Goal: Task Accomplishment & Management: Manage account settings

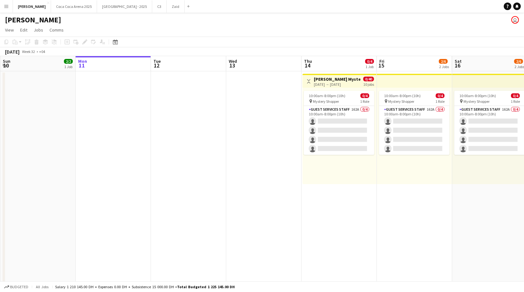
click at [328, 79] on h3 "[PERSON_NAME] Mystery Shopper" at bounding box center [337, 79] width 47 height 6
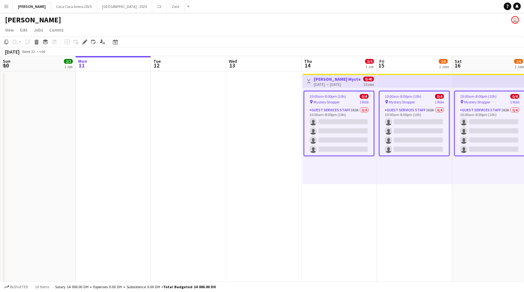
click at [328, 100] on span "Mystery Shopper" at bounding box center [327, 102] width 26 height 5
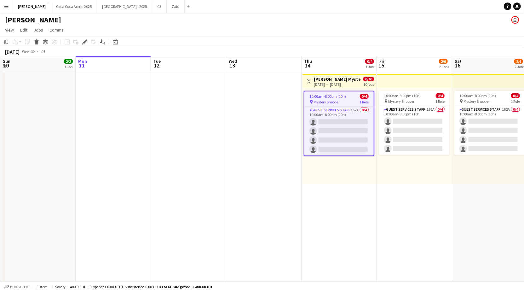
click at [329, 91] on app-job-card "10:00am-8:00pm (10h) 0/4 pin Mystery Shopper 1 Role Guest Services Staff 162A 0…" at bounding box center [339, 123] width 71 height 65
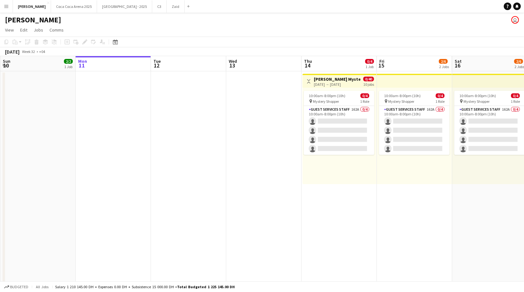
click at [332, 87] on app-top-bar "Toggle View [PERSON_NAME] Mystery Shopper [DATE] → [DATE] 0/40 10 jobs" at bounding box center [339, 81] width 74 height 14
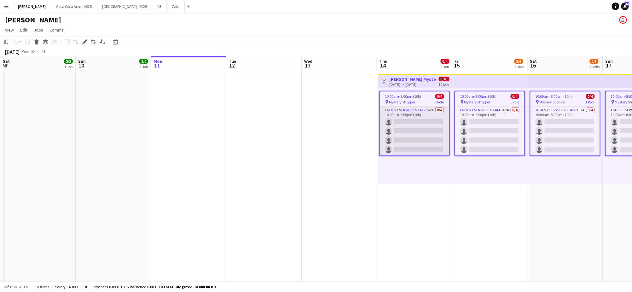
click at [405, 109] on app-card-role "Guest Services Staff 162A 0/4 10:00am-8:00pm (10h) single-neutral-actions singl…" at bounding box center [414, 131] width 69 height 49
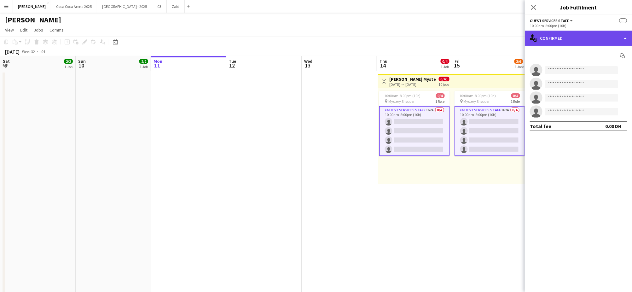
click at [524, 37] on div "single-neutral-actions-check-2 Confirmed" at bounding box center [578, 38] width 107 height 15
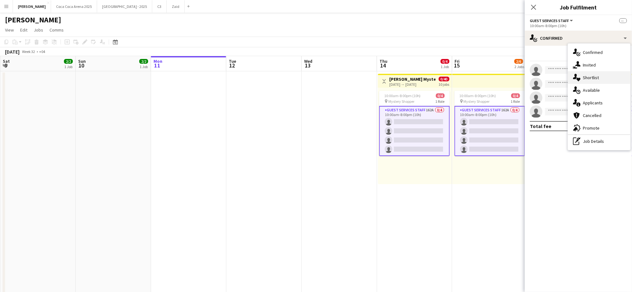
click at [524, 77] on div "single-neutral-actions-heart Shortlist" at bounding box center [599, 77] width 62 height 13
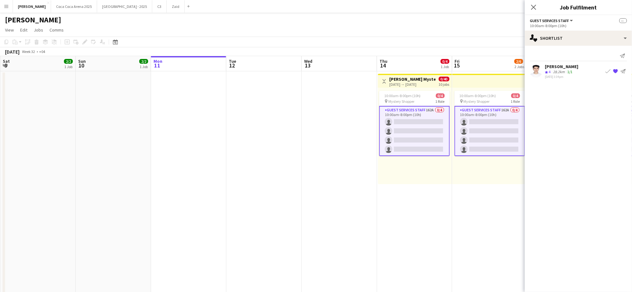
click at [524, 72] on div "28.2km" at bounding box center [559, 71] width 14 height 5
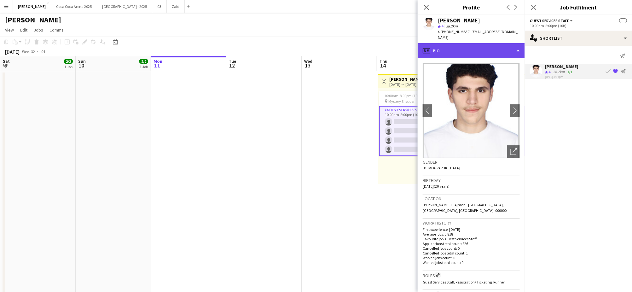
click at [450, 48] on div "profile Bio" at bounding box center [470, 50] width 107 height 15
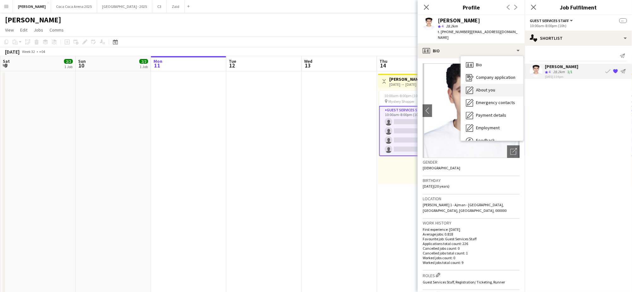
click at [471, 86] on icon "About you" at bounding box center [470, 90] width 8 height 8
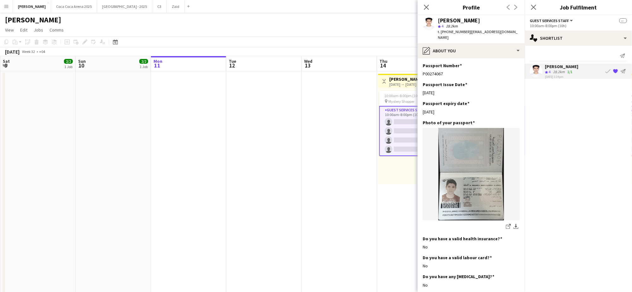
scroll to position [307, 0]
click at [427, 8] on icon at bounding box center [426, 7] width 6 height 6
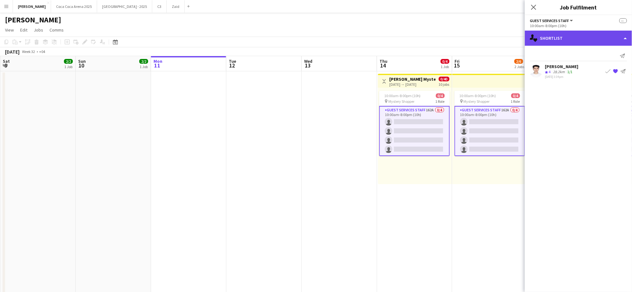
click at [524, 37] on div "single-neutral-actions-heart Shortlist" at bounding box center [578, 38] width 107 height 15
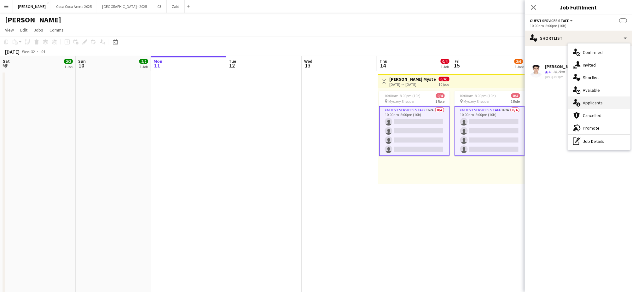
click at [524, 100] on div "single-neutral-actions-information Applicants" at bounding box center [599, 102] width 62 height 13
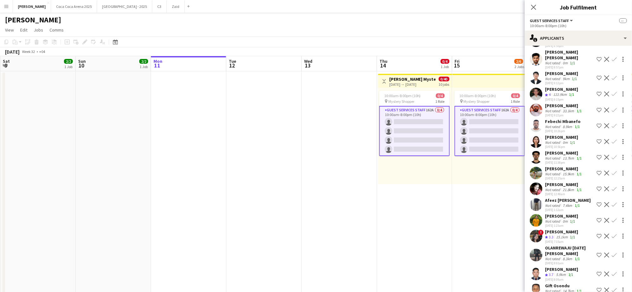
scroll to position [2397, 0]
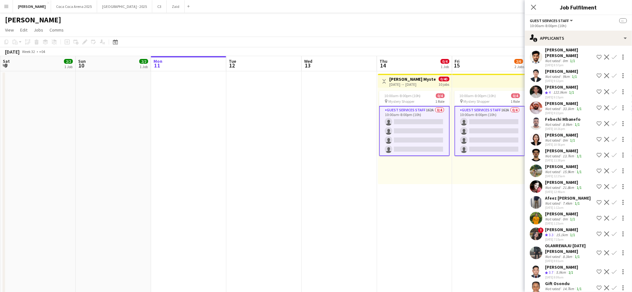
click at [524, 269] on app-icon "Shortlist crew" at bounding box center [598, 271] width 5 height 5
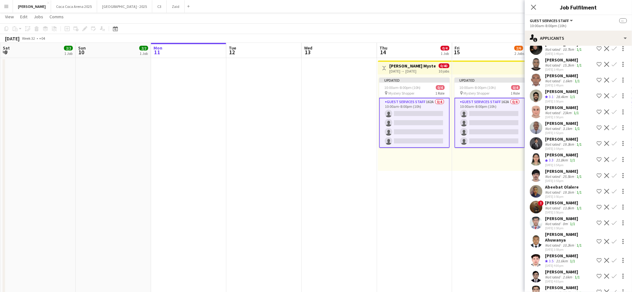
scroll to position [1508, 0]
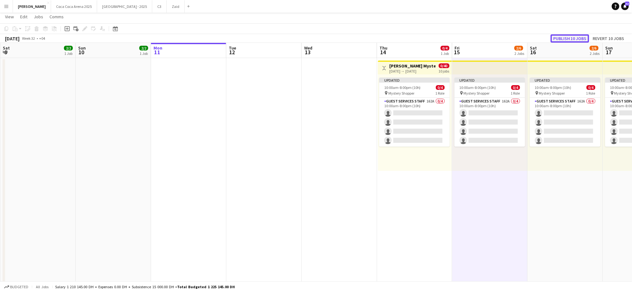
click at [524, 36] on button "Publish 10 jobs" at bounding box center [569, 38] width 38 height 8
